Goal: Task Accomplishment & Management: Use online tool/utility

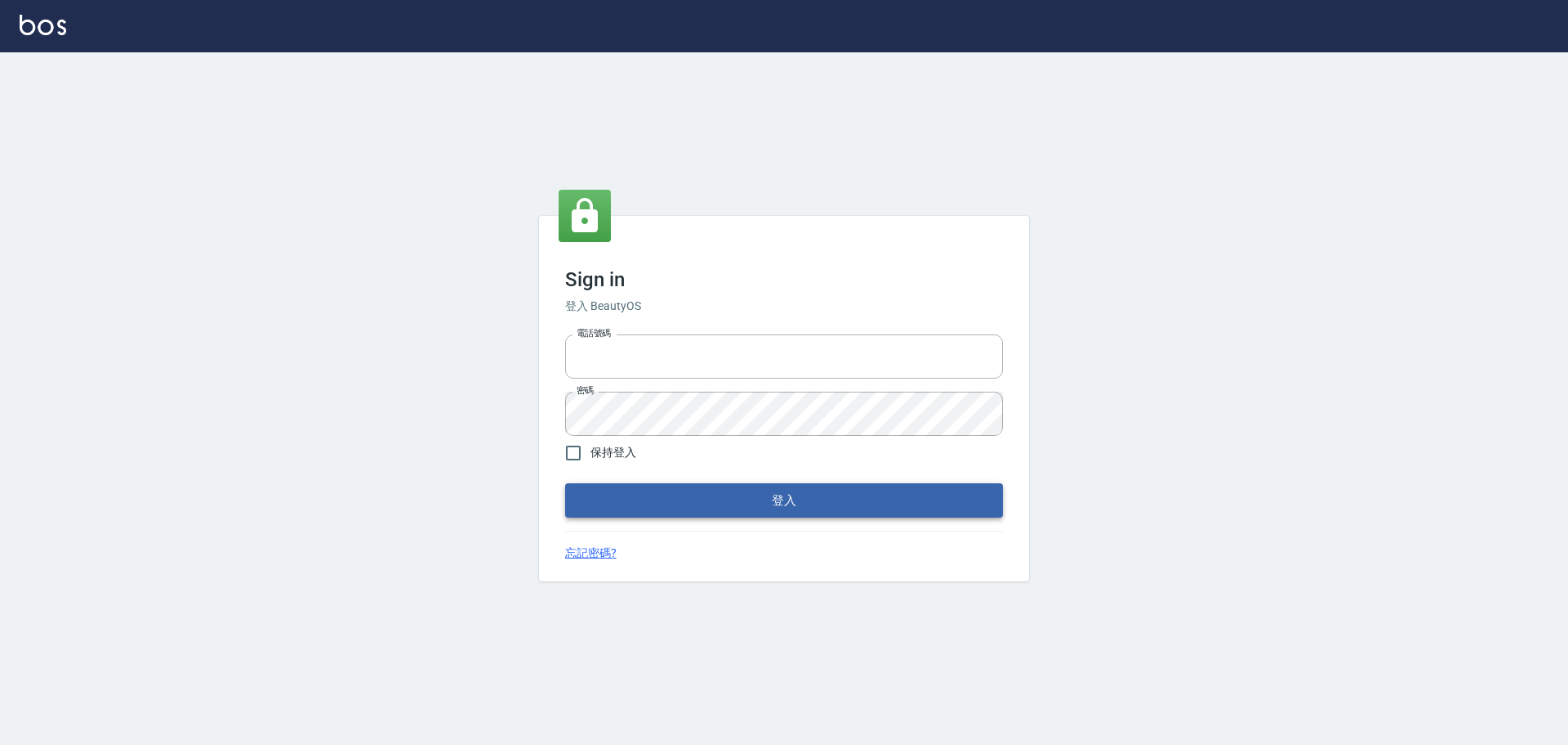
type input "0976570099"
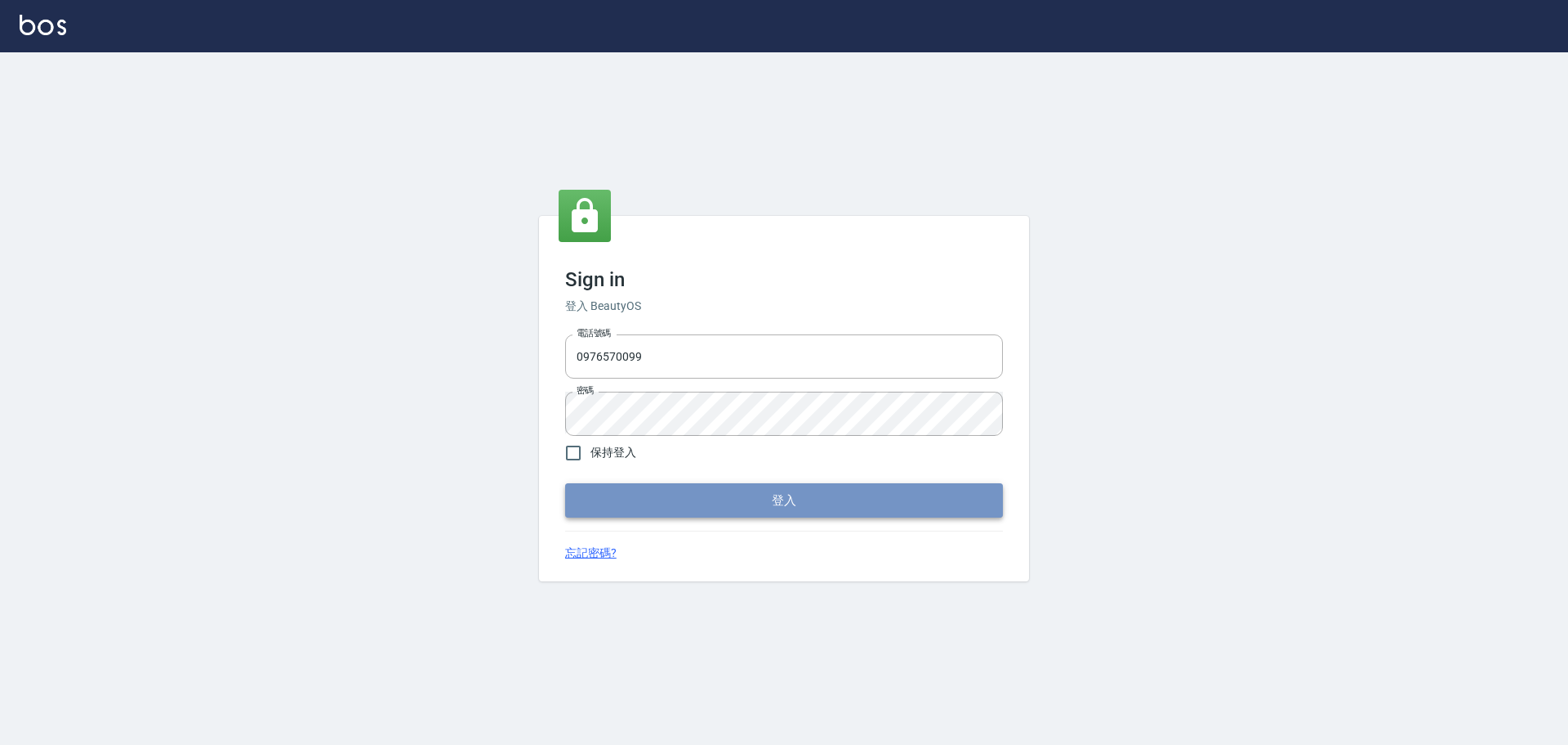
click at [805, 500] on button "登入" at bounding box center [784, 500] width 438 height 34
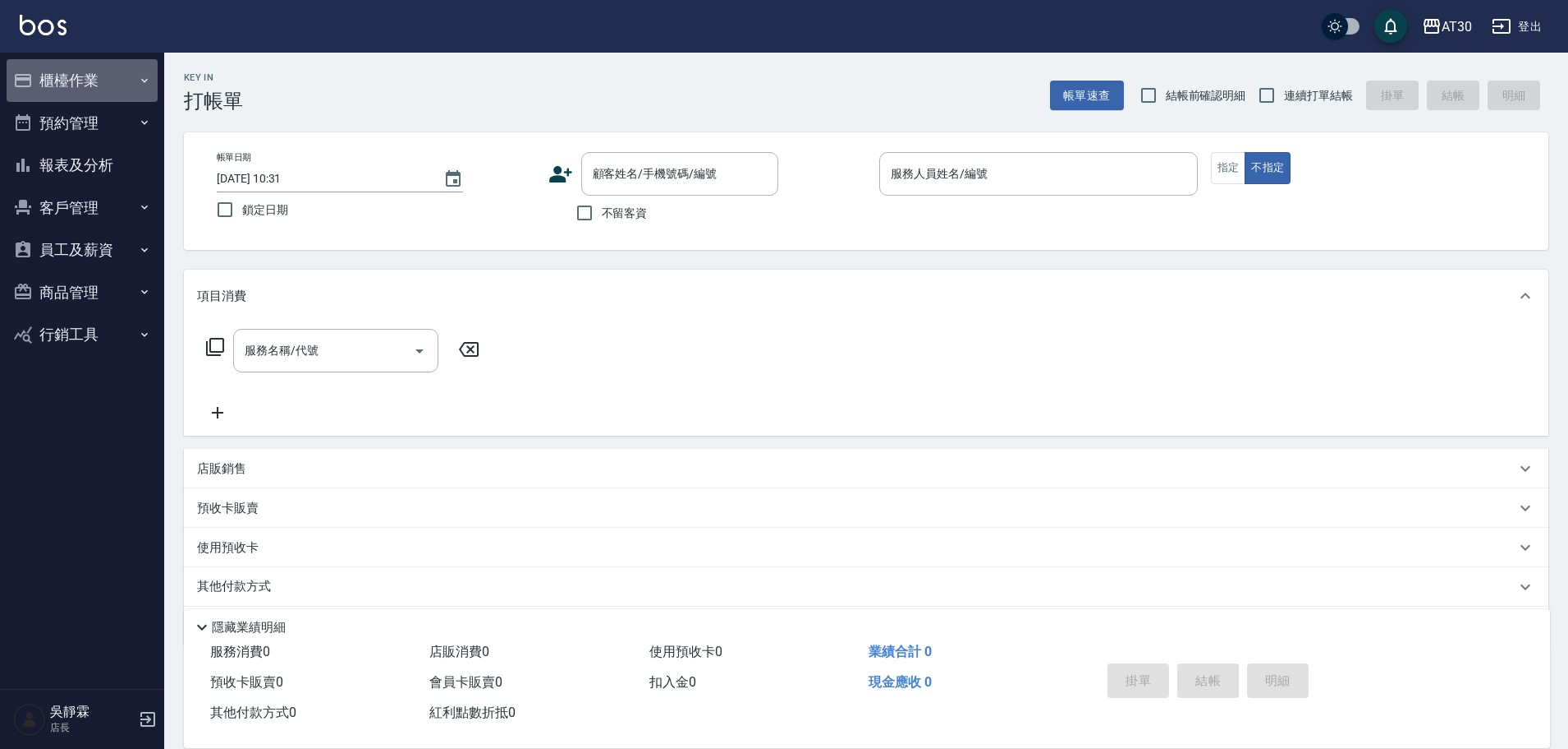
drag, startPoint x: 59, startPoint y: 76, endPoint x: 72, endPoint y: 78, distance: 13.2
click at [60, 78] on button "櫃檯作業" at bounding box center [82, 80] width 151 height 43
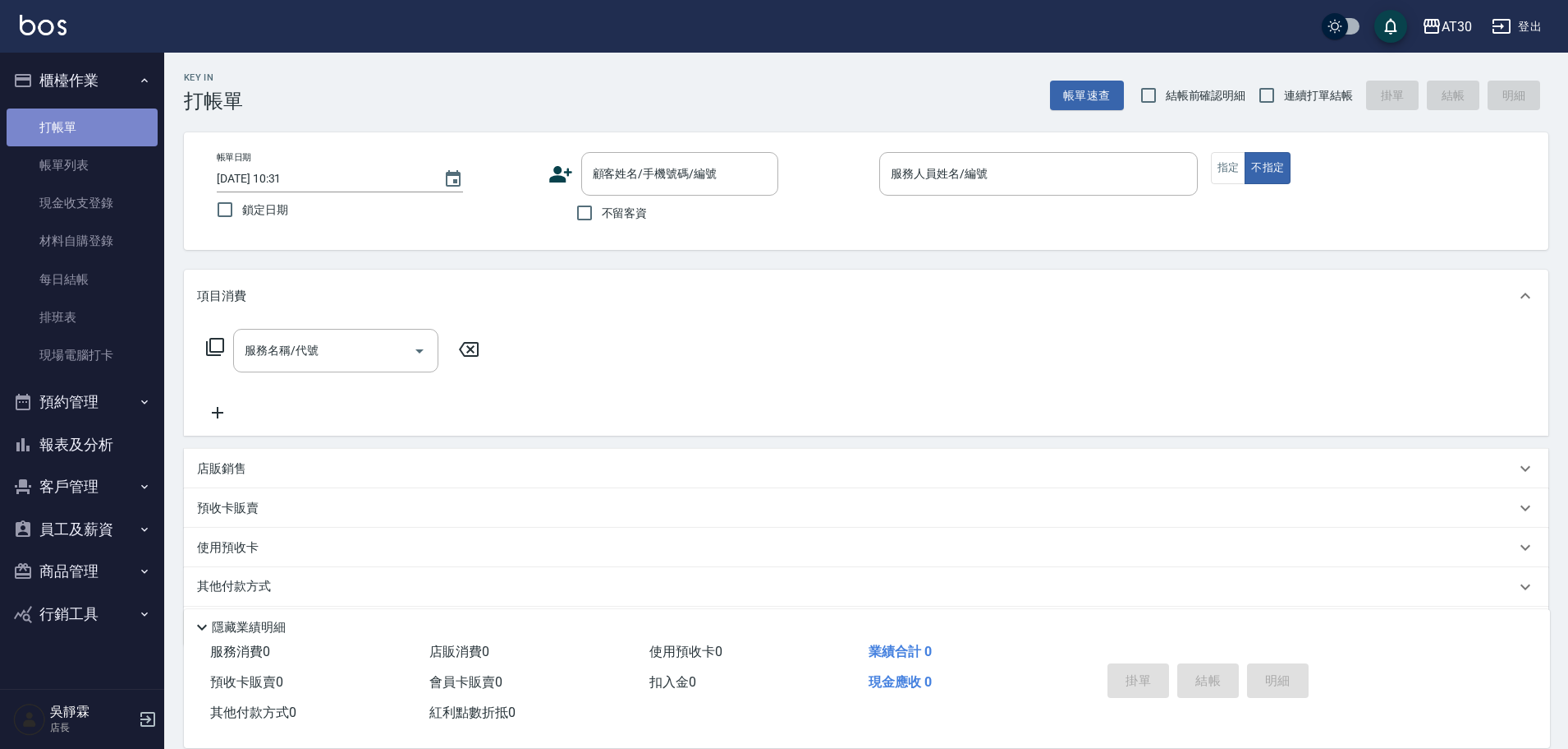
drag, startPoint x: 70, startPoint y: 118, endPoint x: 92, endPoint y: 125, distance: 23.1
click at [72, 120] on link "打帳單" at bounding box center [82, 127] width 151 height 37
click at [58, 135] on link "打帳單" at bounding box center [82, 127] width 151 height 37
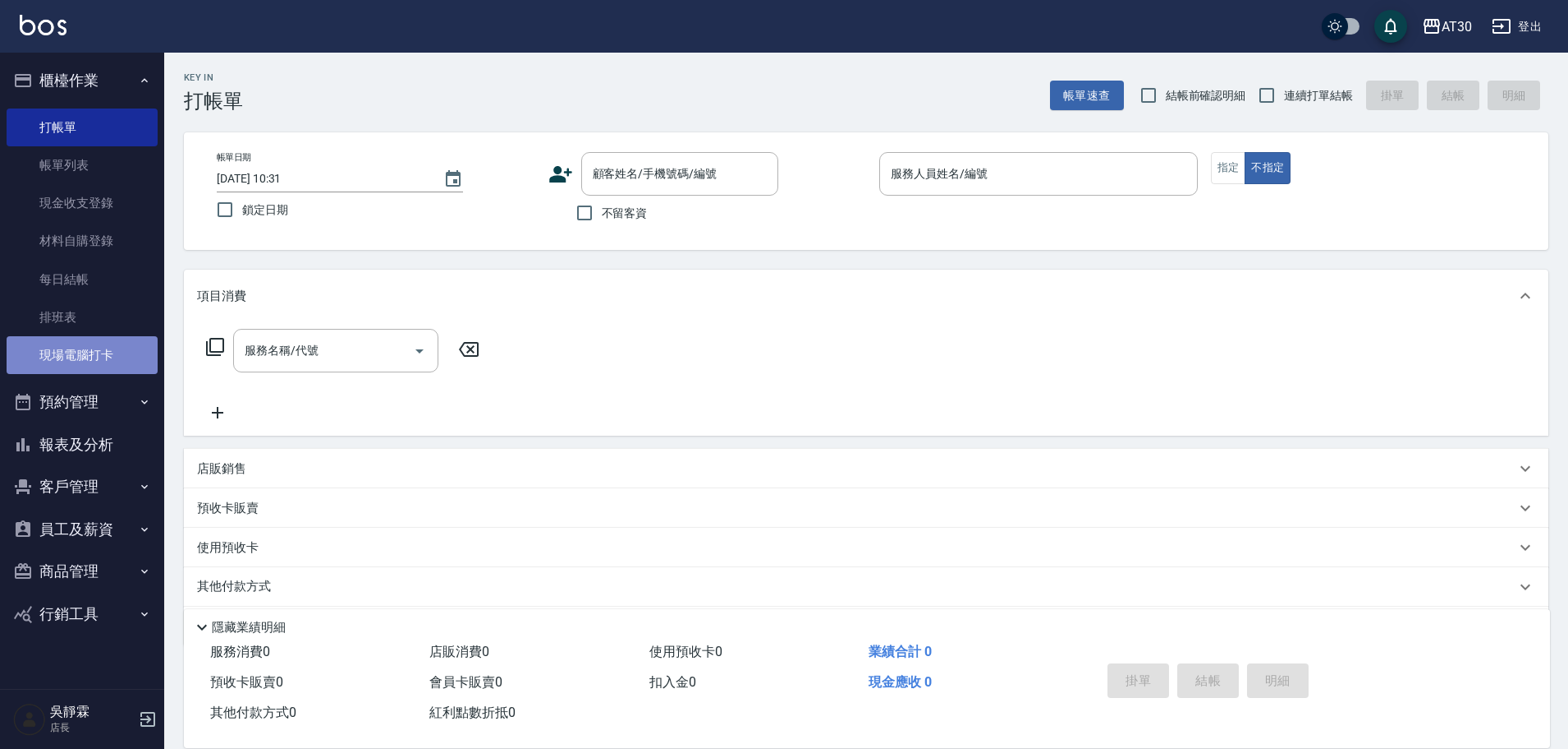
click at [88, 348] on link "現場電腦打卡" at bounding box center [82, 355] width 151 height 37
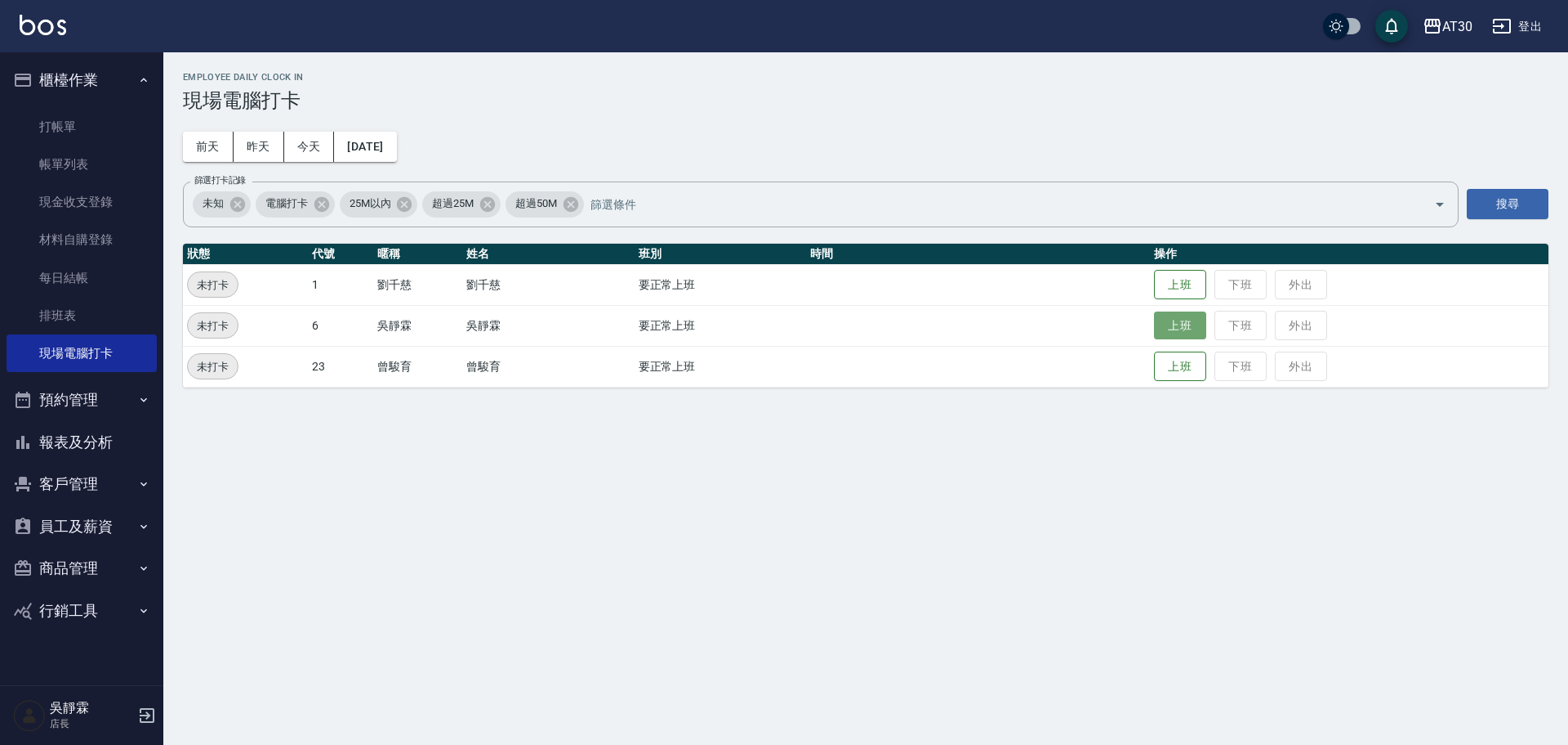
click at [1180, 327] on button "上班" at bounding box center [1180, 325] width 52 height 29
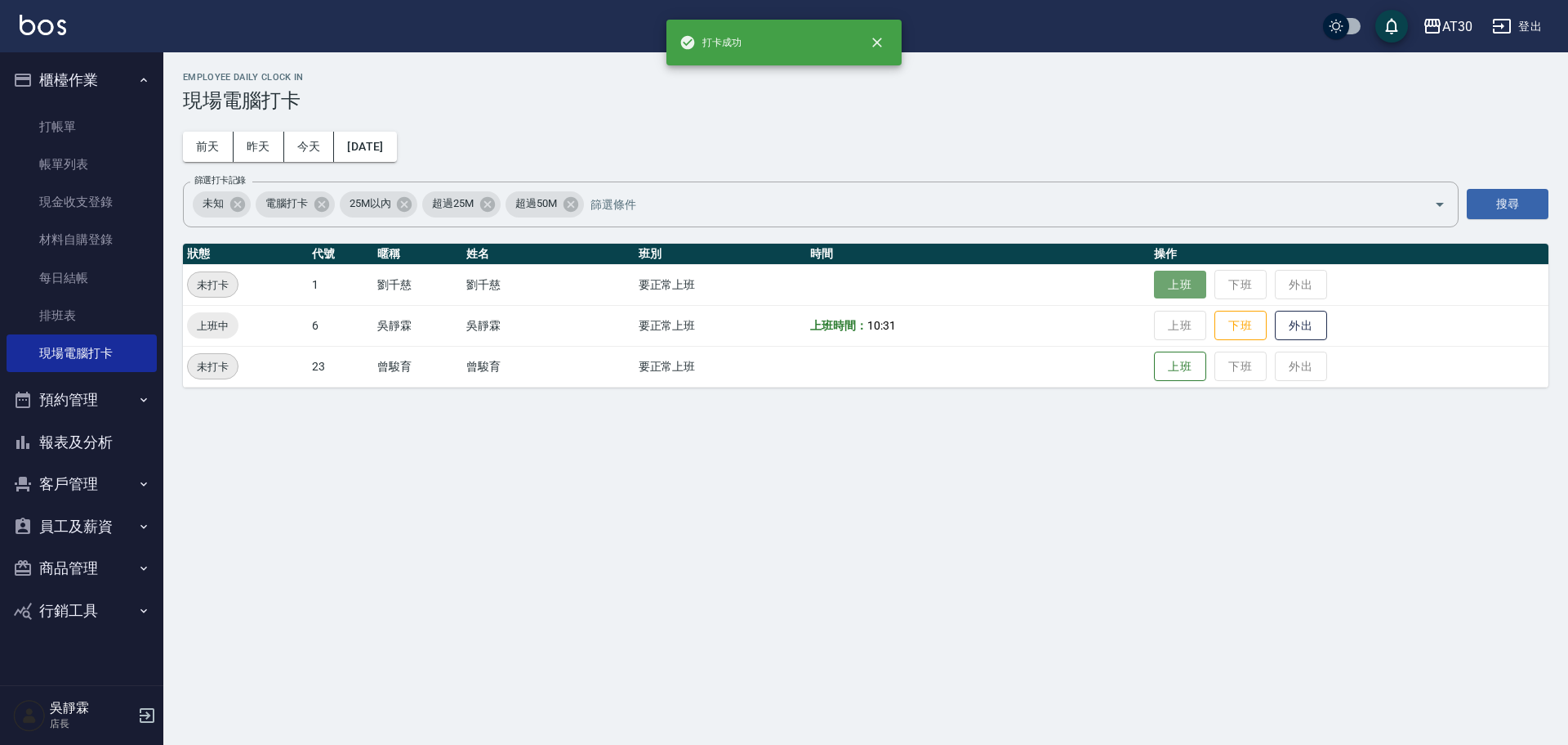
click at [1176, 286] on button "上班" at bounding box center [1180, 284] width 52 height 29
